Goal: Task Accomplishment & Management: Manage account settings

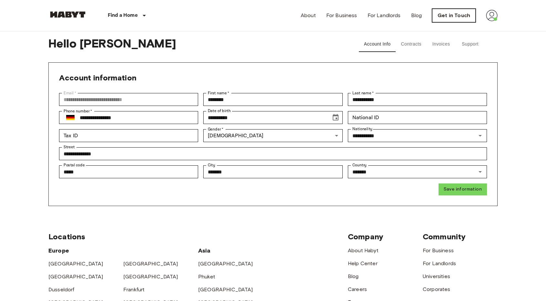
click at [462, 14] on link "Get in Touch" at bounding box center [454, 16] width 44 height 14
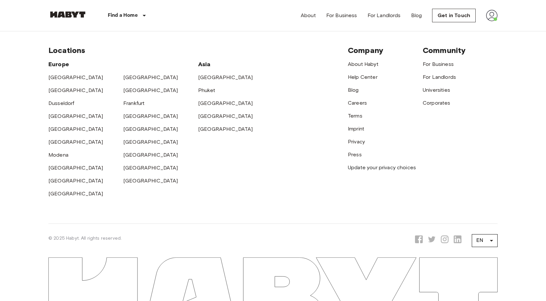
scroll to position [252, 0]
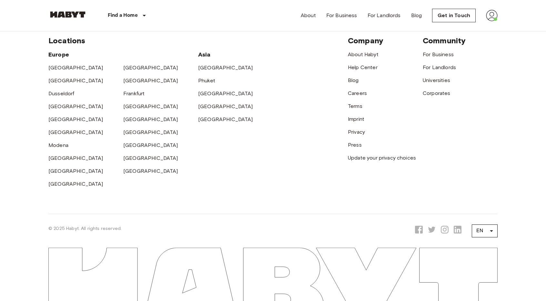
drag, startPoint x: 253, startPoint y: 151, endPoint x: 252, endPoint y: 169, distance: 18.4
drag, startPoint x: 235, startPoint y: 212, endPoint x: 259, endPoint y: 259, distance: 53.4
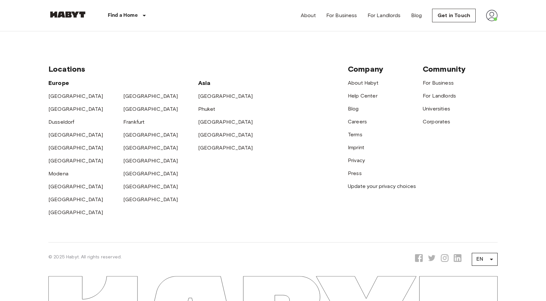
drag, startPoint x: 354, startPoint y: 193, endPoint x: 405, endPoint y: 58, distance: 143.4
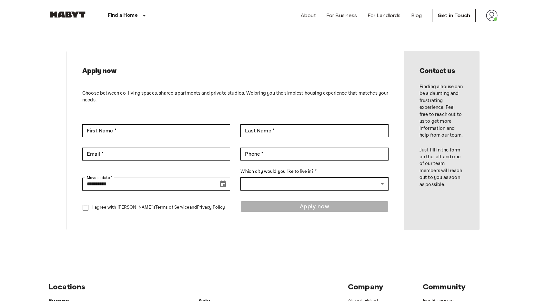
scroll to position [0, 0]
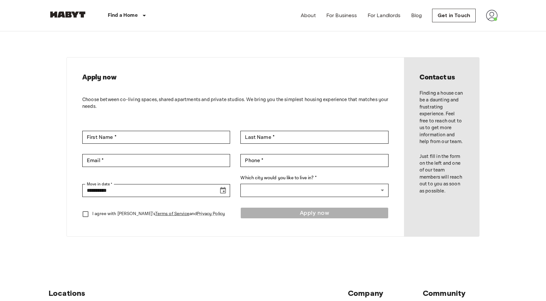
drag, startPoint x: 406, startPoint y: 41, endPoint x: 269, endPoint y: 19, distance: 138.2
click at [489, 10] on img at bounding box center [492, 16] width 12 height 12
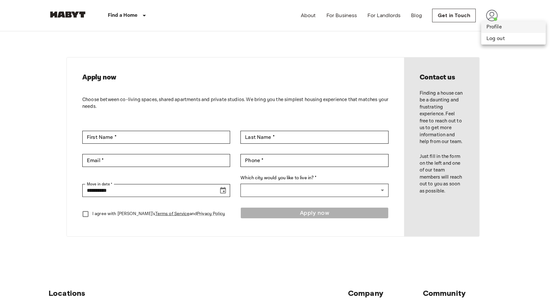
click at [497, 27] on li "Profile" at bounding box center [513, 27] width 65 height 12
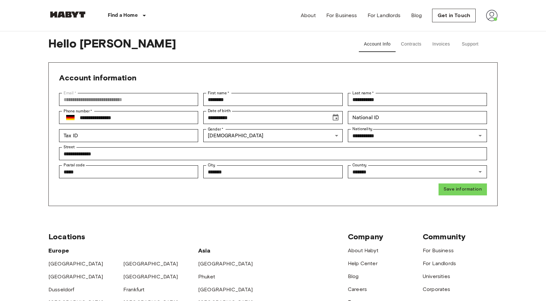
click at [419, 44] on button "Contracts" at bounding box center [410, 43] width 31 height 15
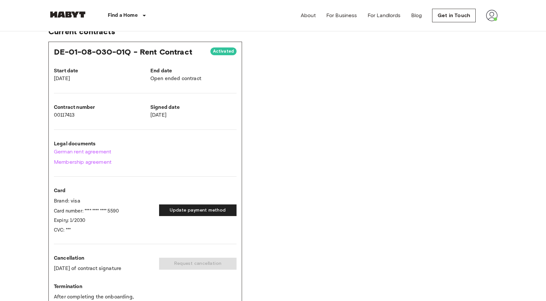
scroll to position [34, 0]
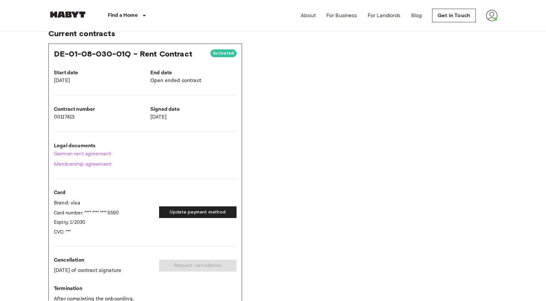
drag, startPoint x: 138, startPoint y: 136, endPoint x: 84, endPoint y: 125, distance: 55.5
drag, startPoint x: 77, startPoint y: 154, endPoint x: 61, endPoint y: 181, distance: 31.3
click at [61, 181] on div "DE-01-08-030-01Q - Rent Contract Activated Start date [DATE] End date Open ende…" at bounding box center [145, 208] width 194 height 329
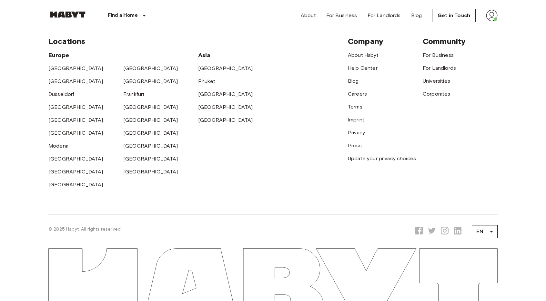
scroll to position [423, 0]
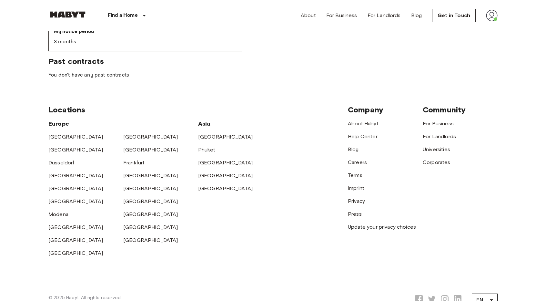
drag, startPoint x: 170, startPoint y: 140, endPoint x: 94, endPoint y: 155, distance: 77.7
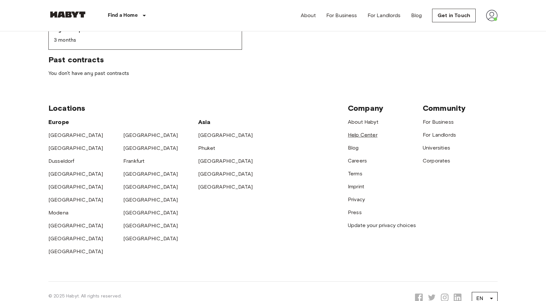
click at [358, 136] on link "Help Center" at bounding box center [363, 135] width 30 height 6
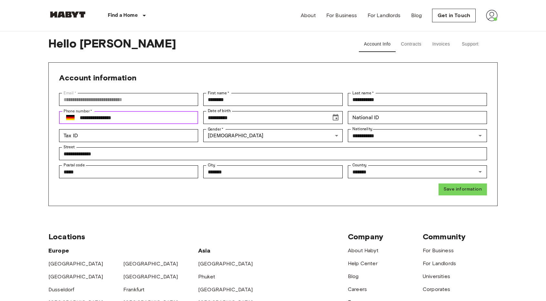
drag, startPoint x: 138, startPoint y: 118, endPoint x: 77, endPoint y: 124, distance: 61.3
click at [77, 124] on div "**********" at bounding box center [270, 141] width 433 height 107
